Goal: Contribute content

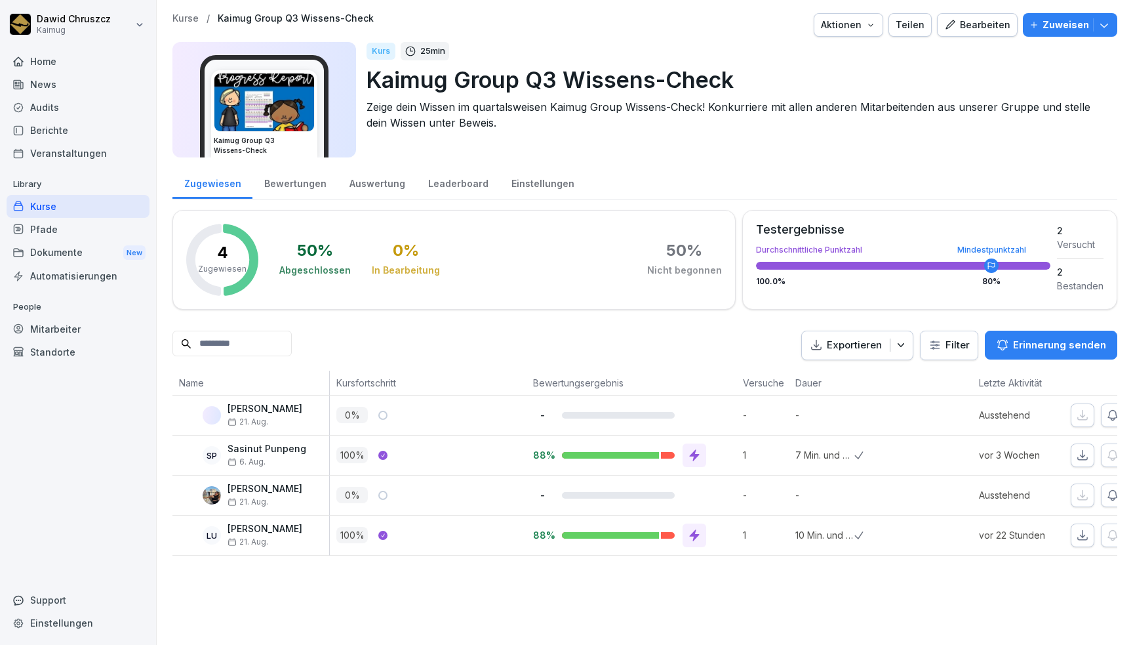
click at [53, 256] on div "Dokumente New" at bounding box center [78, 253] width 143 height 24
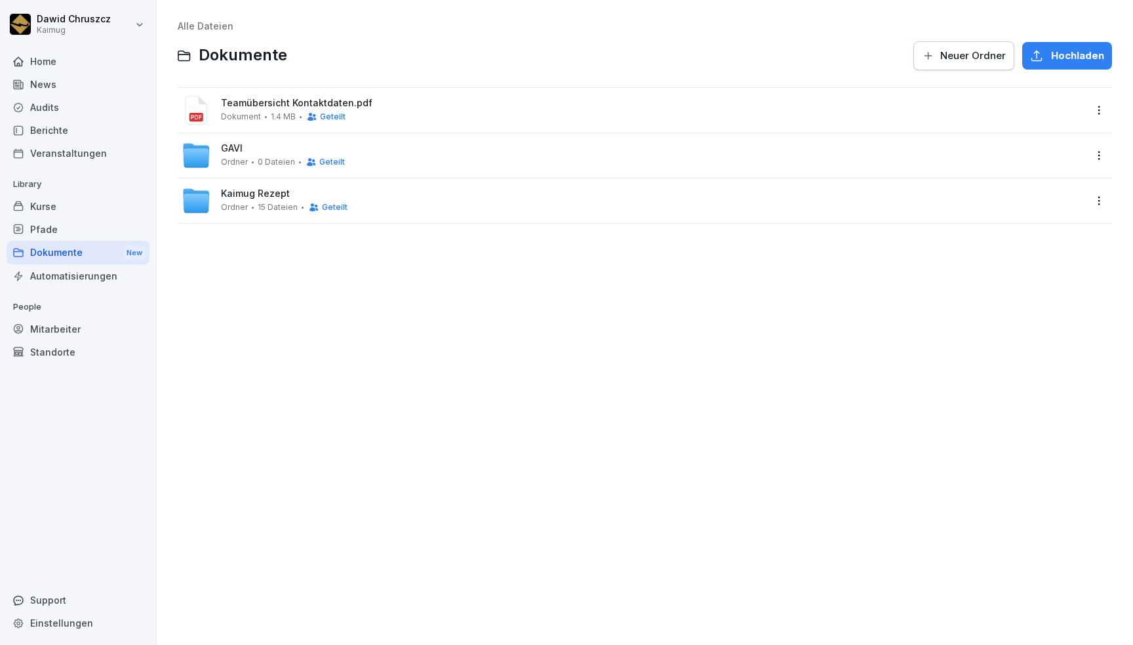
click at [63, 83] on div "News" at bounding box center [78, 84] width 143 height 23
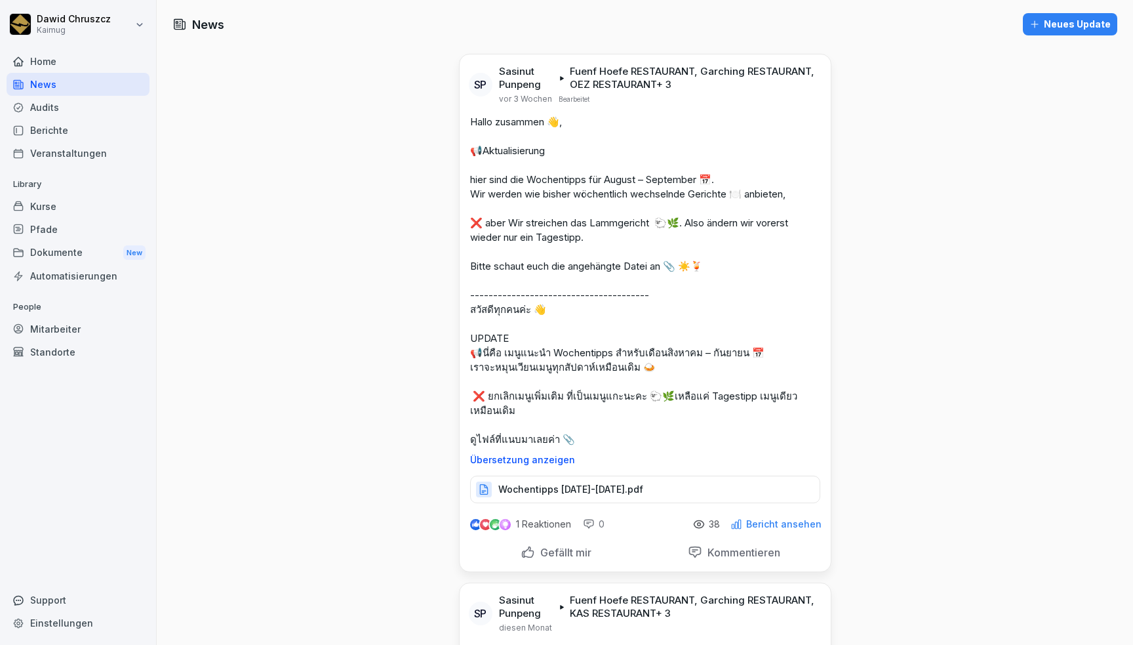
click at [1070, 26] on div "Neues Update" at bounding box center [1070, 24] width 81 height 14
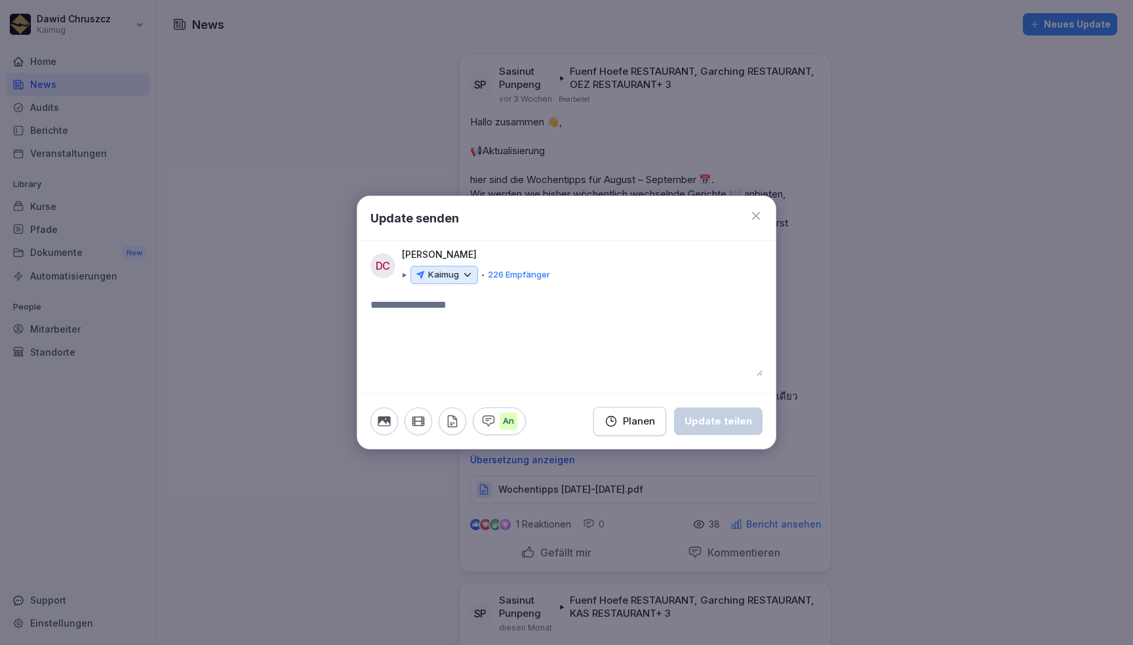
click at [415, 307] on textarea at bounding box center [567, 336] width 392 height 79
click at [386, 424] on icon "button" at bounding box center [384, 421] width 14 height 14
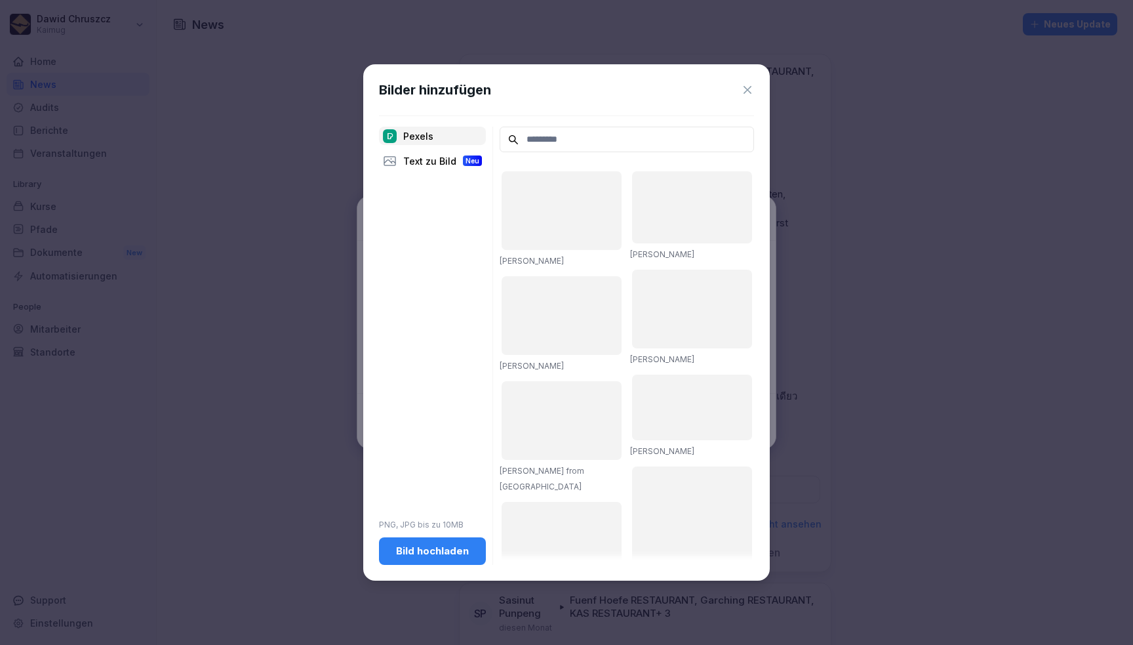
click at [441, 552] on div "Bild hochladen" at bounding box center [433, 551] width 86 height 14
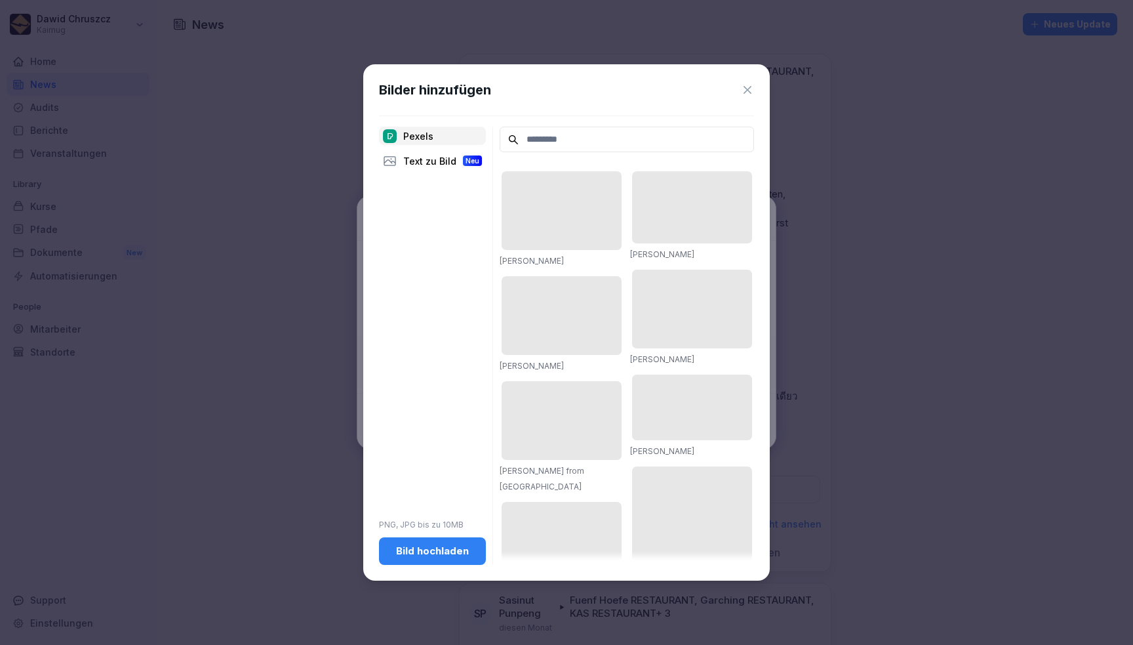
click at [744, 91] on icon at bounding box center [747, 89] width 13 height 13
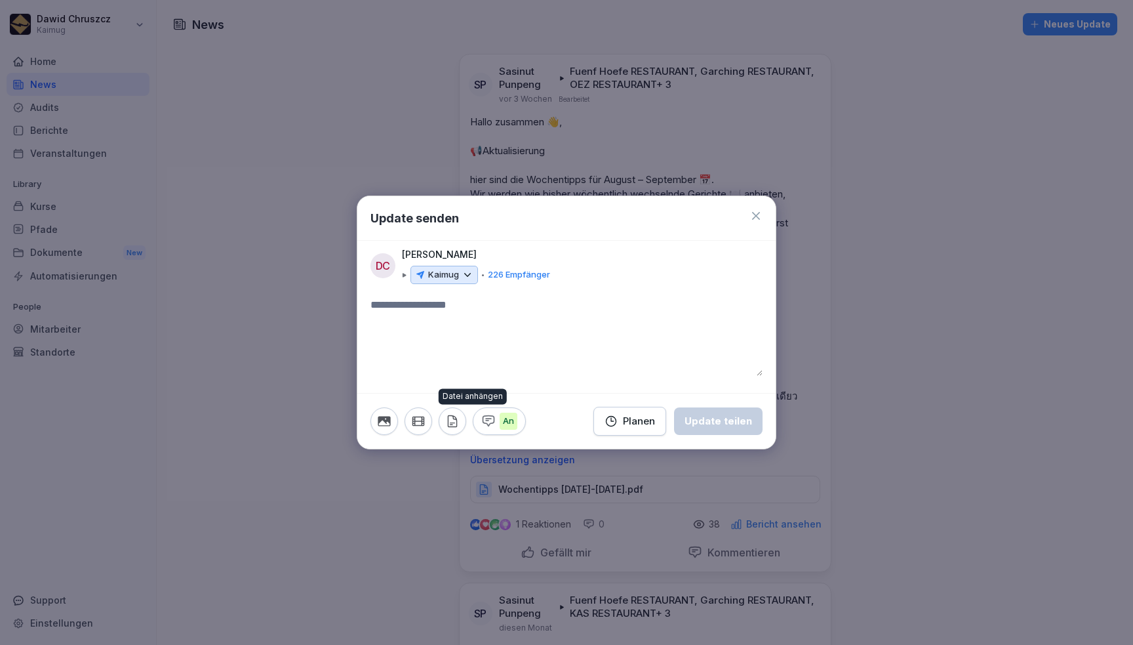
click at [459, 420] on button "button" at bounding box center [453, 421] width 28 height 28
click at [459, 417] on icon "button" at bounding box center [452, 421] width 14 height 14
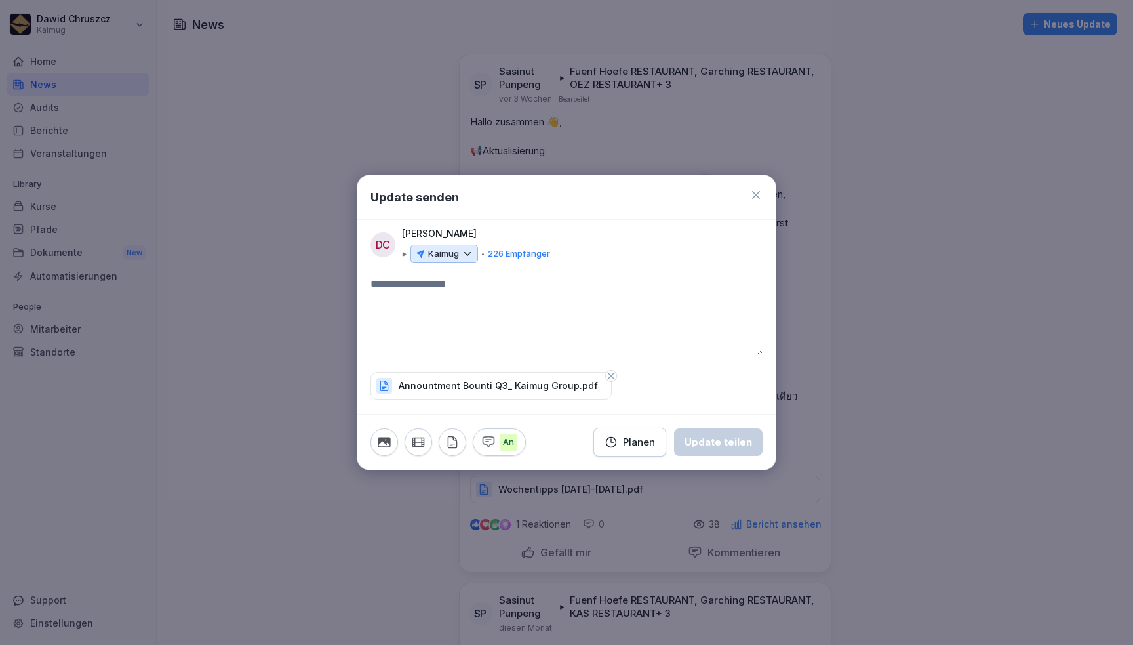
click at [754, 198] on icon at bounding box center [756, 194] width 13 height 13
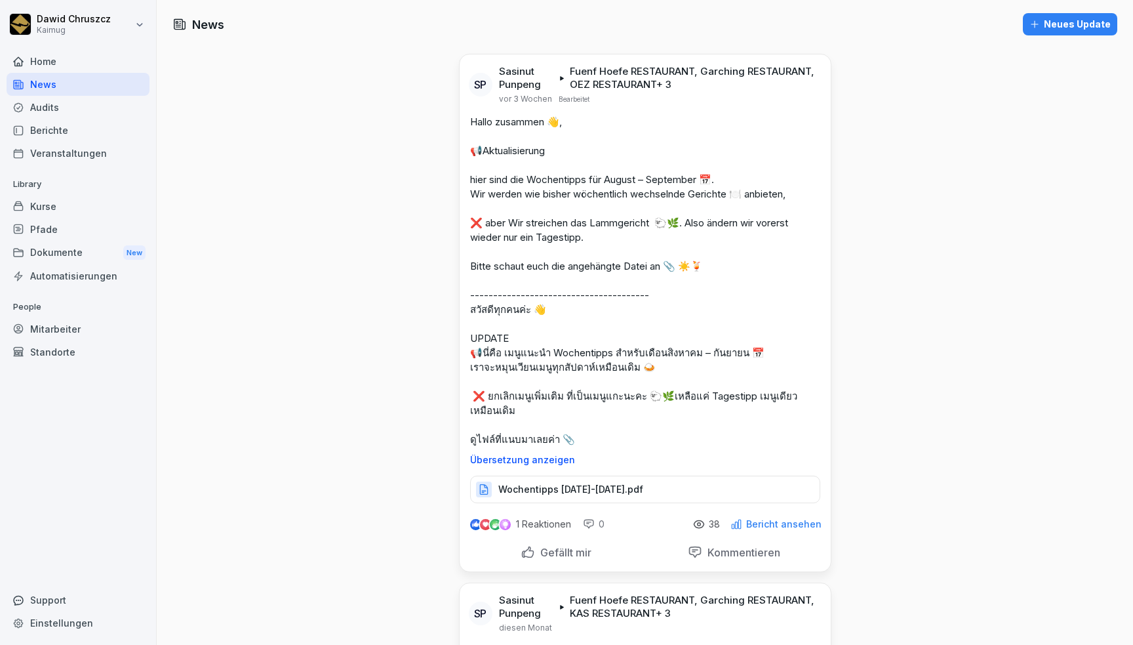
click at [1043, 24] on div "Neues Update" at bounding box center [1070, 24] width 81 height 14
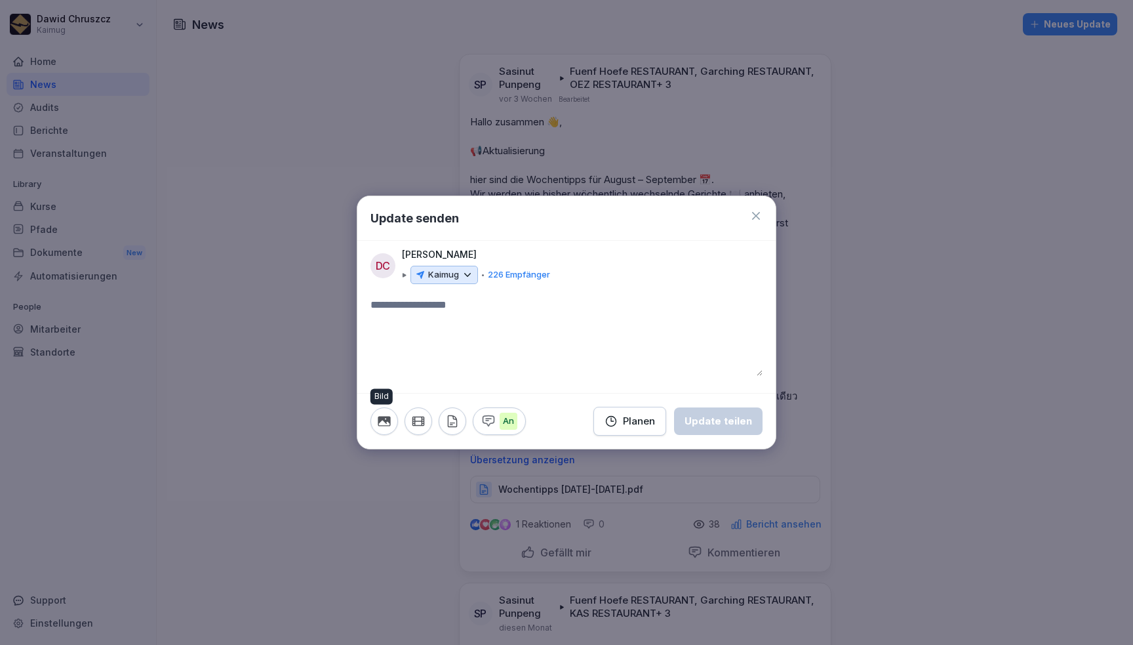
click at [384, 421] on icon "button" at bounding box center [384, 421] width 12 height 10
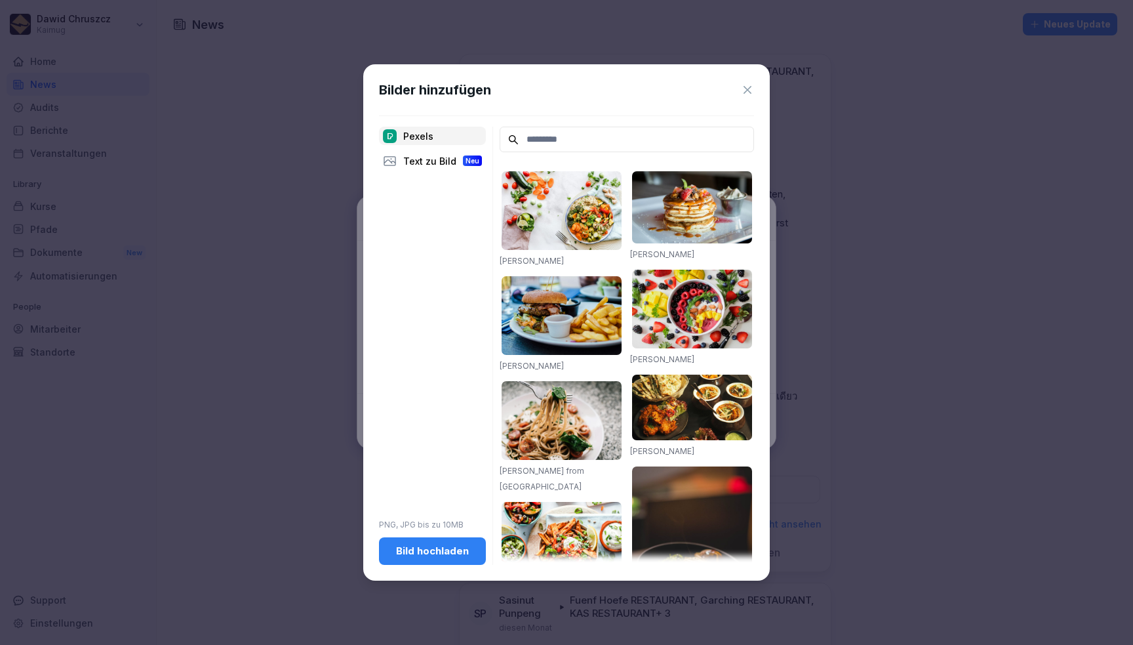
click at [433, 555] on div "Bild hochladen" at bounding box center [433, 551] width 86 height 14
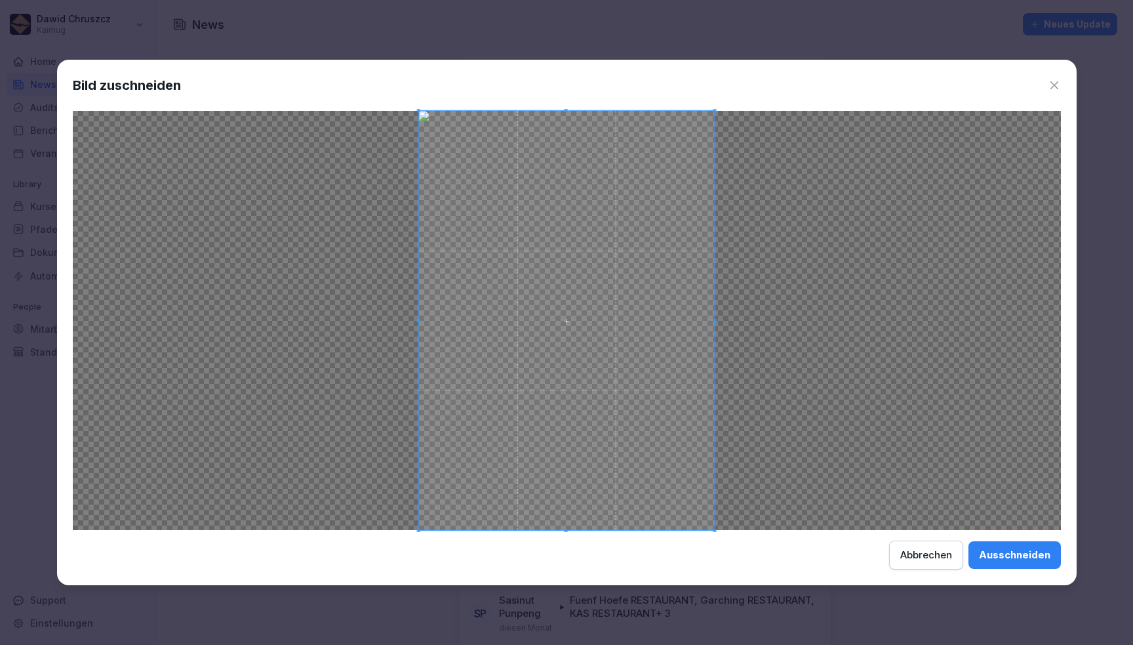
click at [1007, 552] on div "Ausschneiden" at bounding box center [1014, 555] width 71 height 14
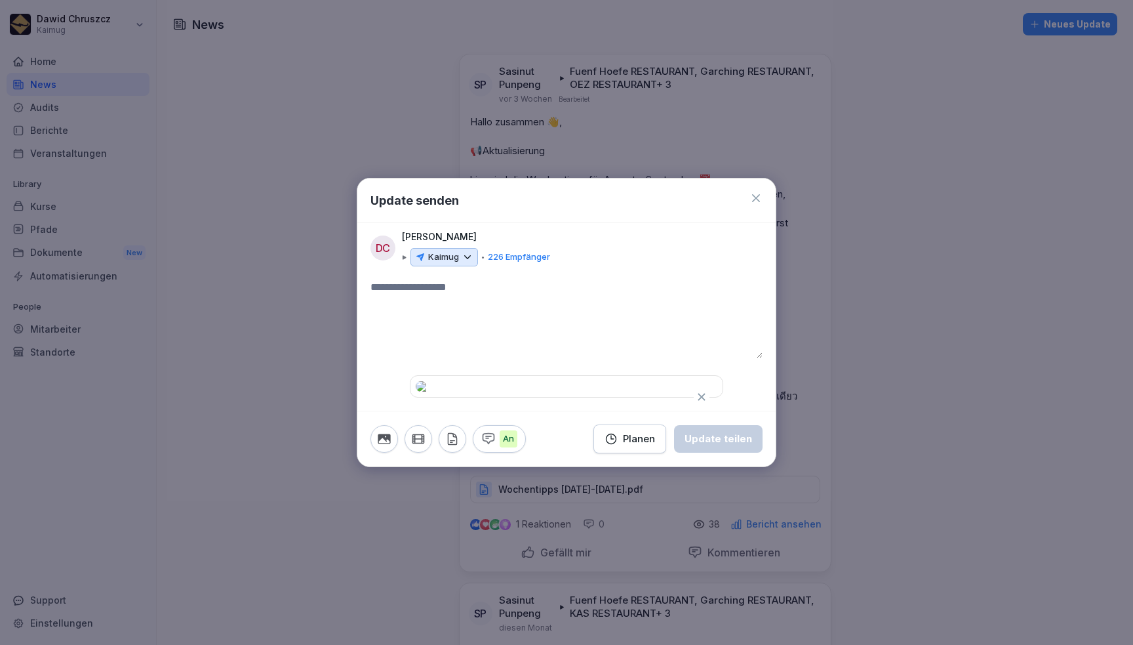
scroll to position [113, 0]
click at [382, 453] on button "button" at bounding box center [385, 439] width 28 height 28
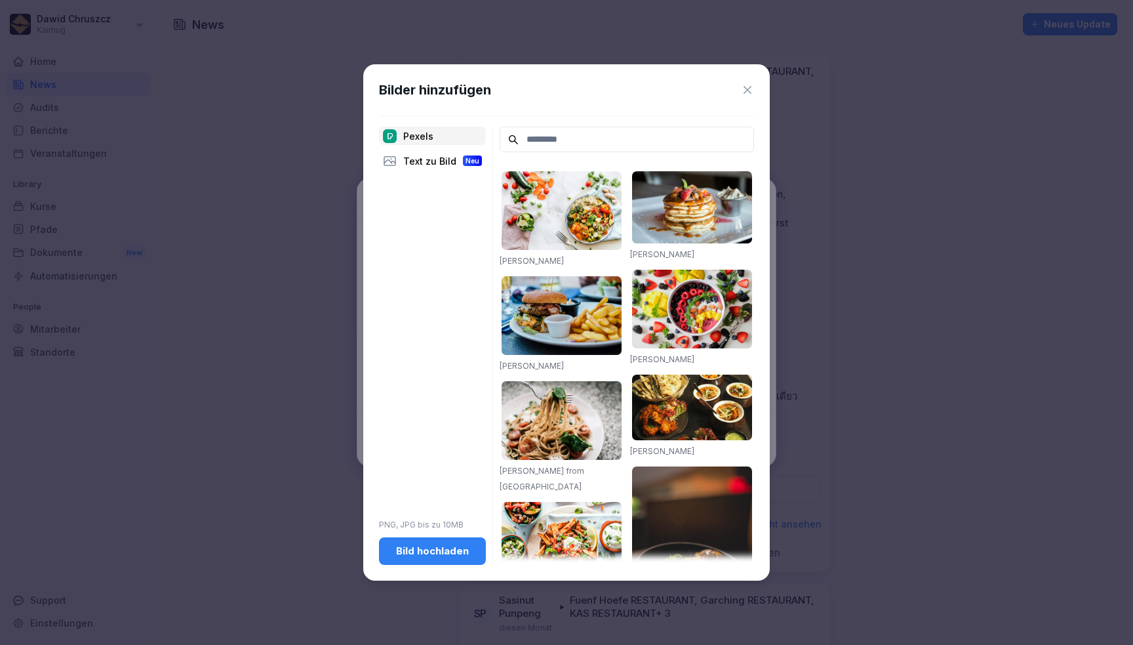
click at [437, 551] on div "Bild hochladen" at bounding box center [433, 551] width 86 height 14
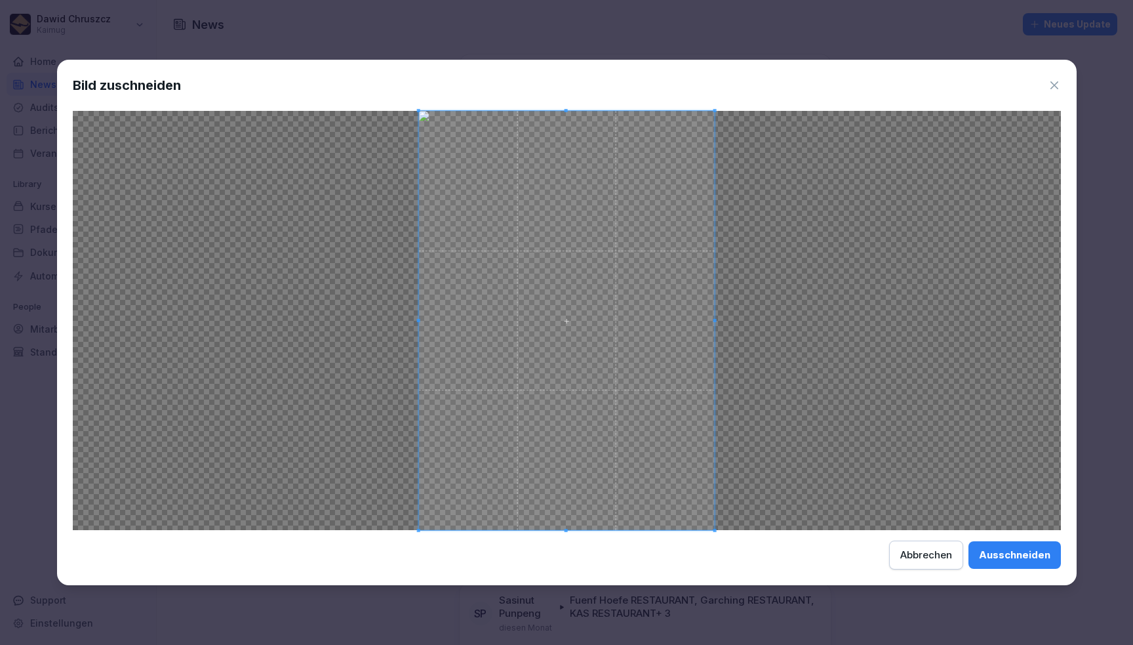
click at [1037, 553] on div "Ausschneiden" at bounding box center [1014, 555] width 71 height 14
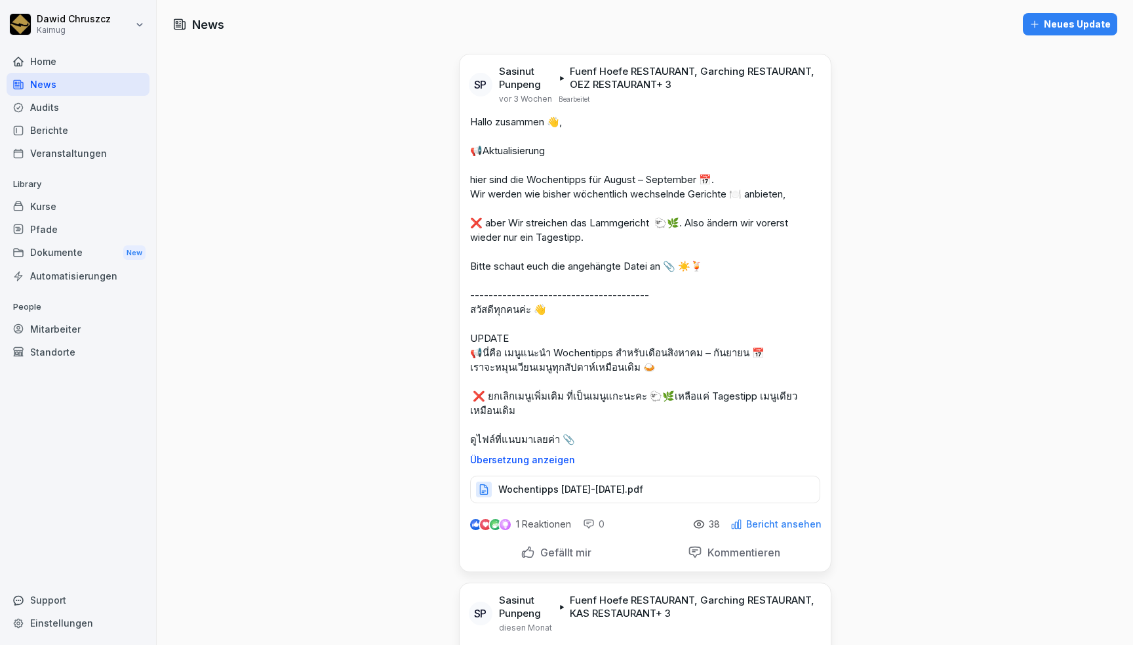
scroll to position [1180, 0]
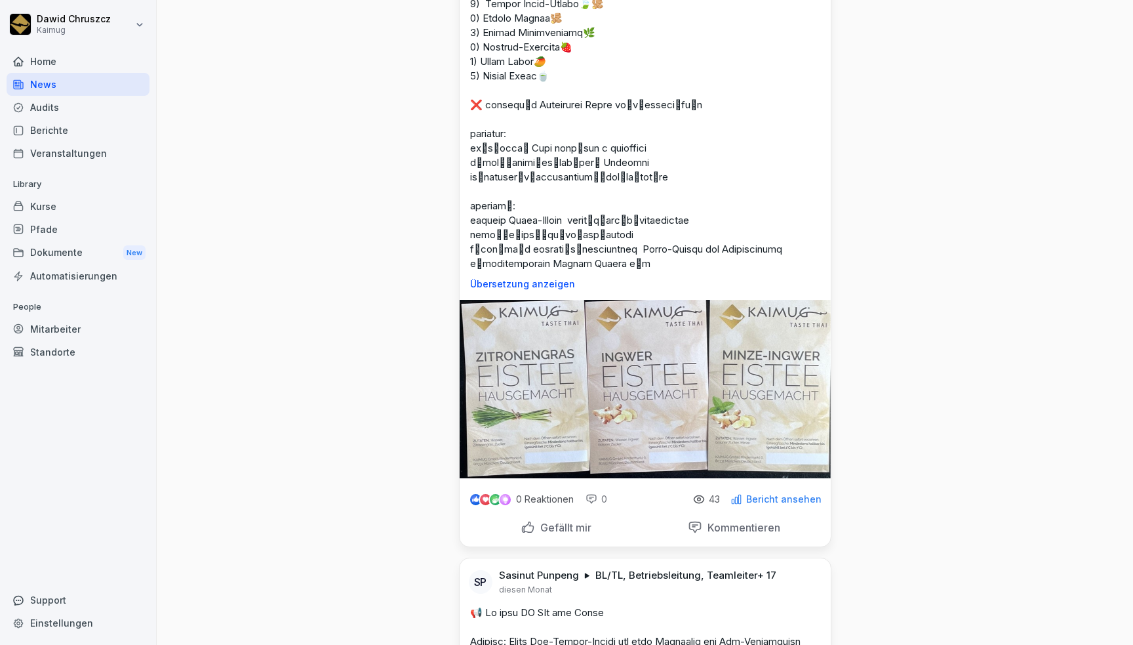
click at [685, 357] on img at bounding box center [645, 389] width 371 height 178
